Goal: Navigation & Orientation: Find specific page/section

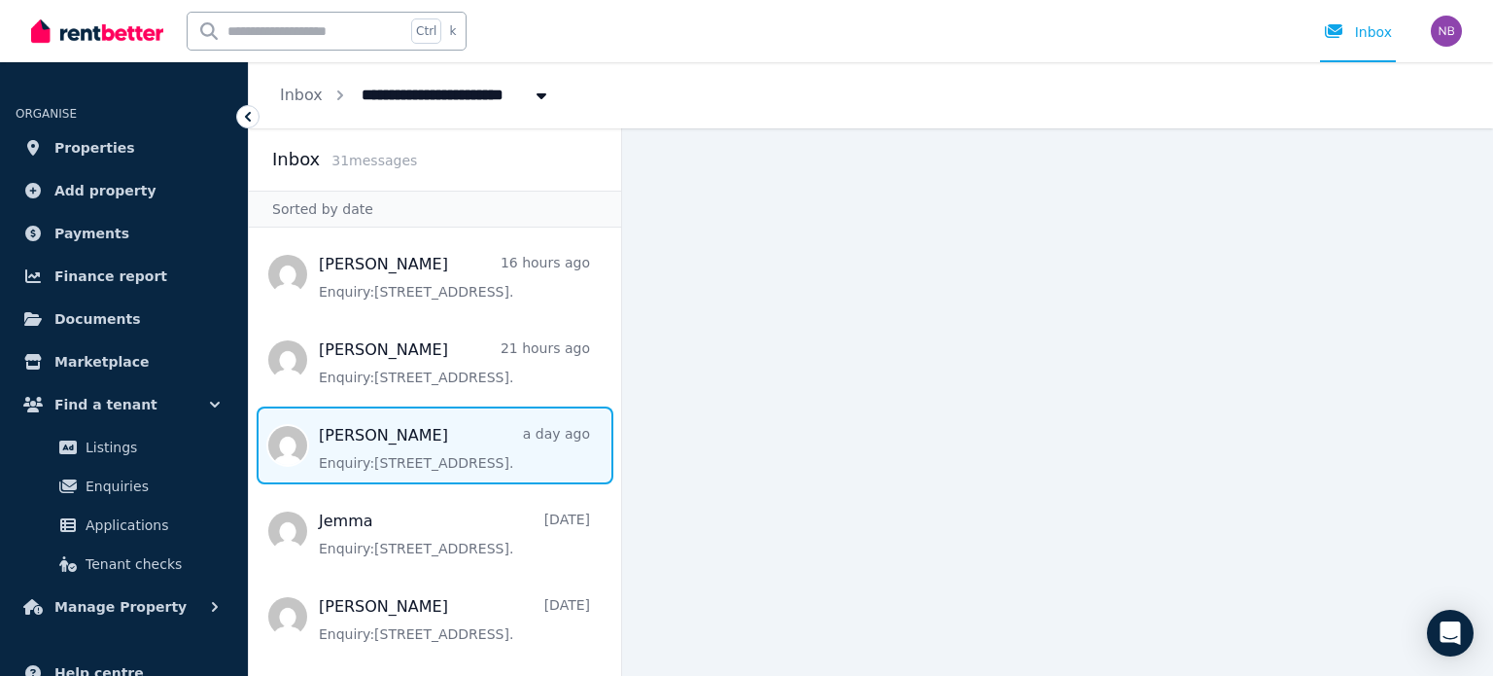
click at [356, 446] on span "Message list" at bounding box center [435, 445] width 372 height 78
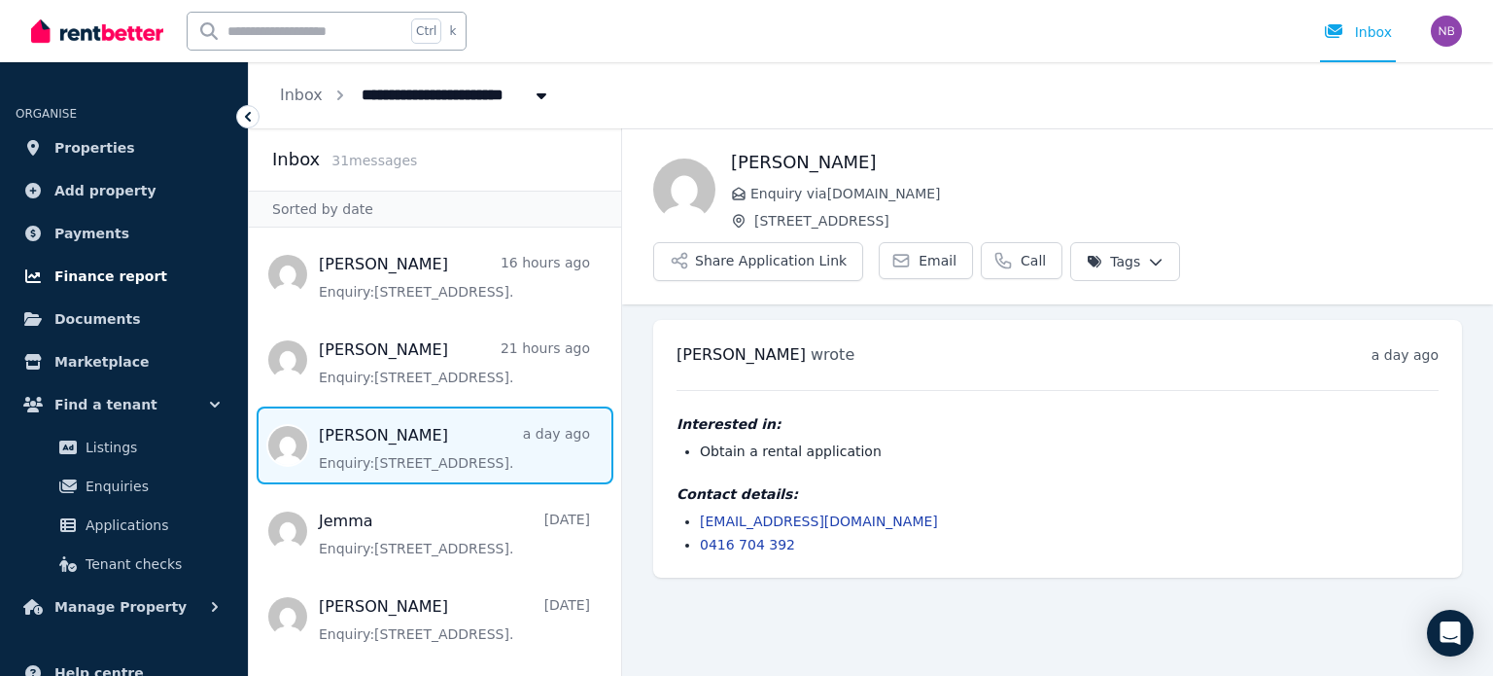
click at [181, 272] on link "Finance report" at bounding box center [124, 276] width 217 height 39
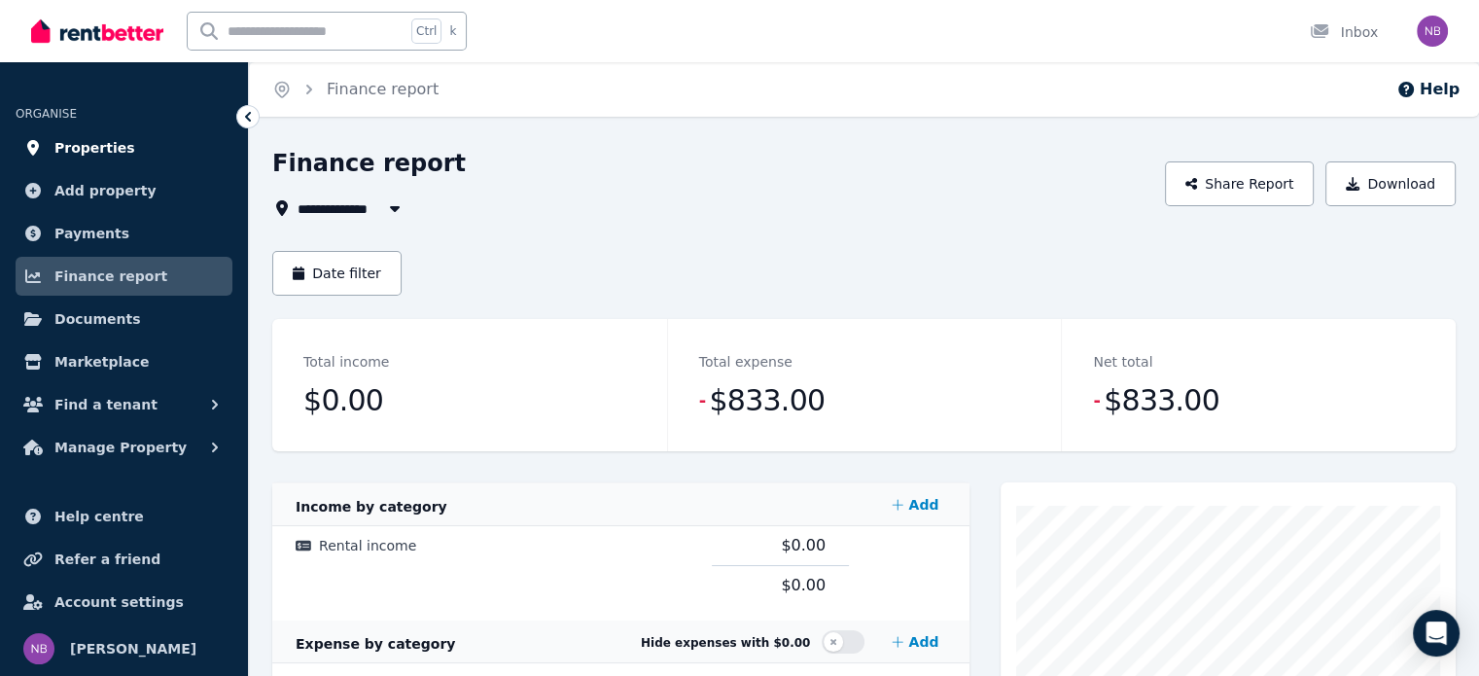
click at [136, 152] on link "Properties" at bounding box center [124, 147] width 217 height 39
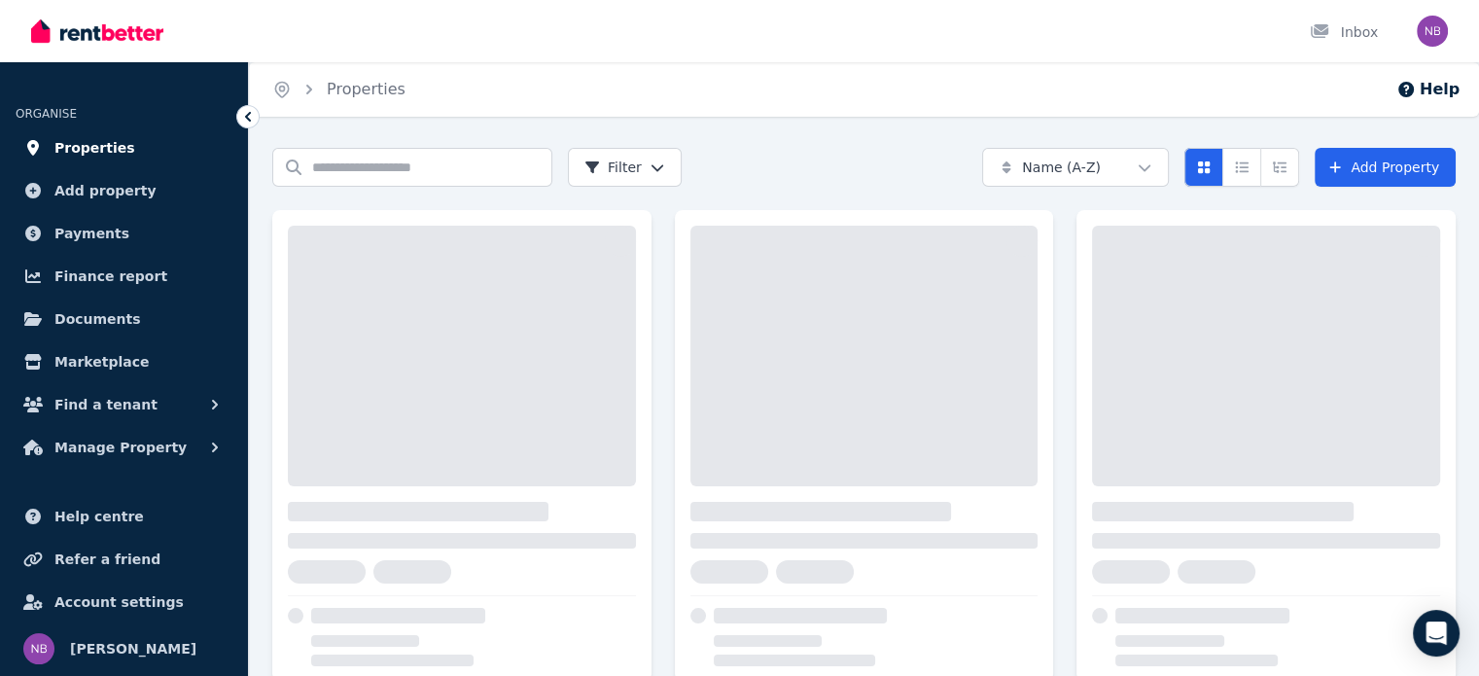
click at [98, 148] on span "Properties" at bounding box center [94, 147] width 81 height 23
